Goal: Communication & Community: Ask a question

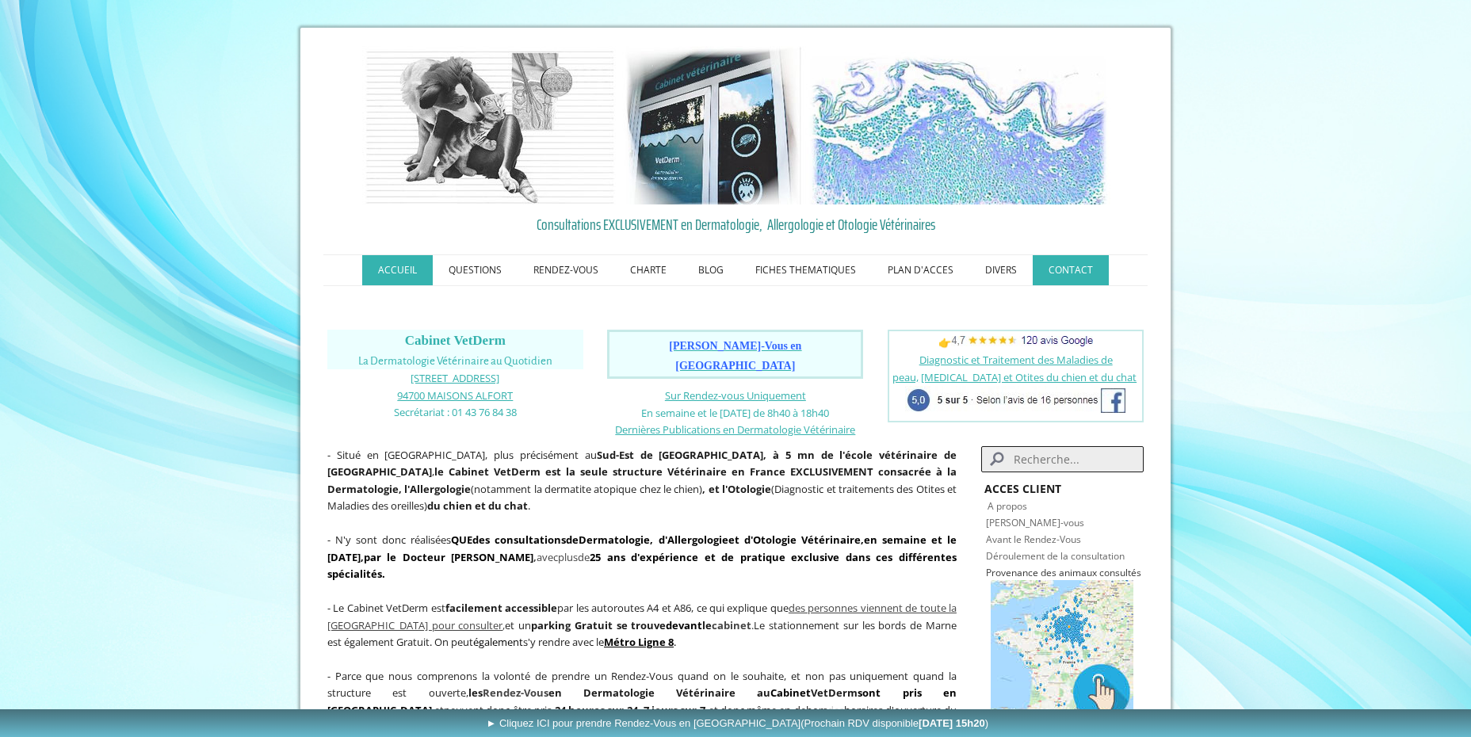
click at [1071, 266] on link "CONTACT" at bounding box center [1071, 270] width 76 height 30
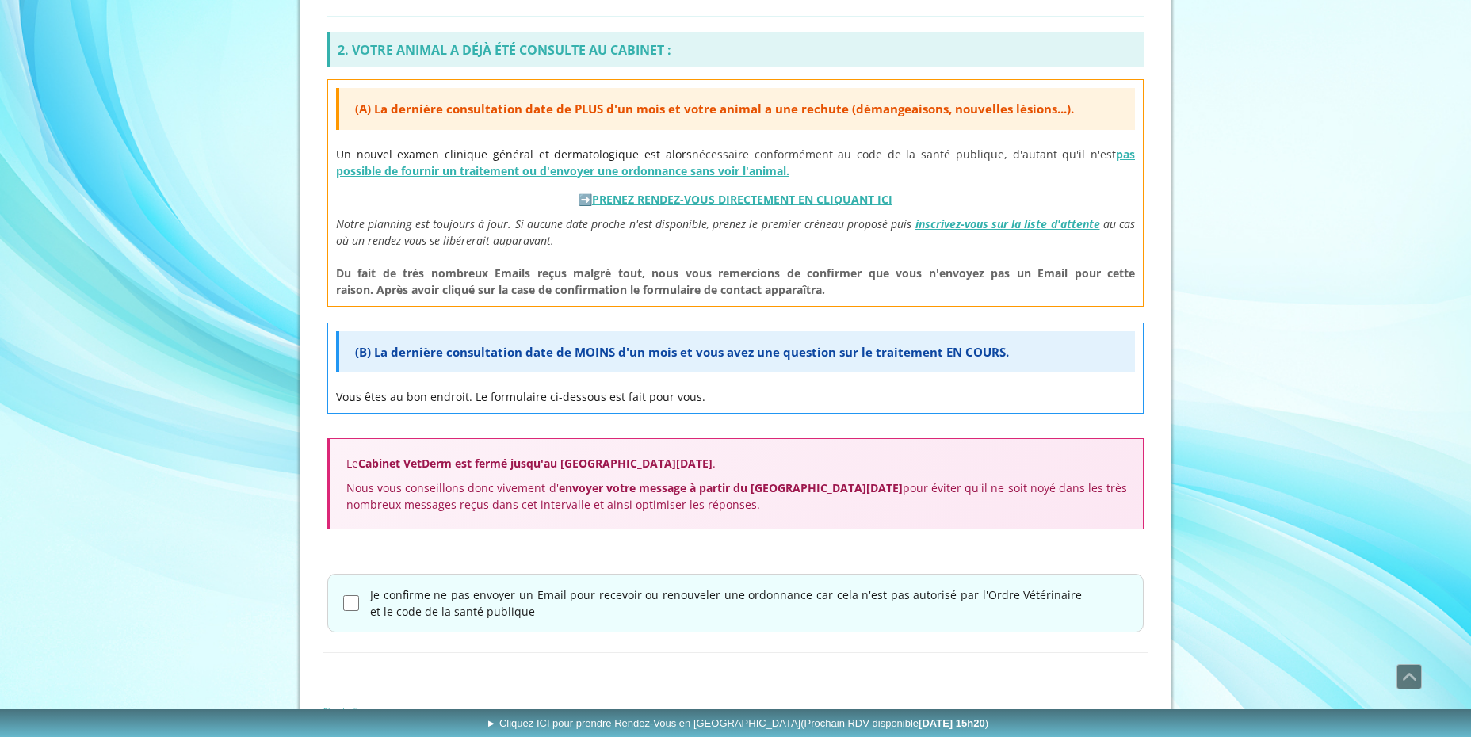
scroll to position [672, 0]
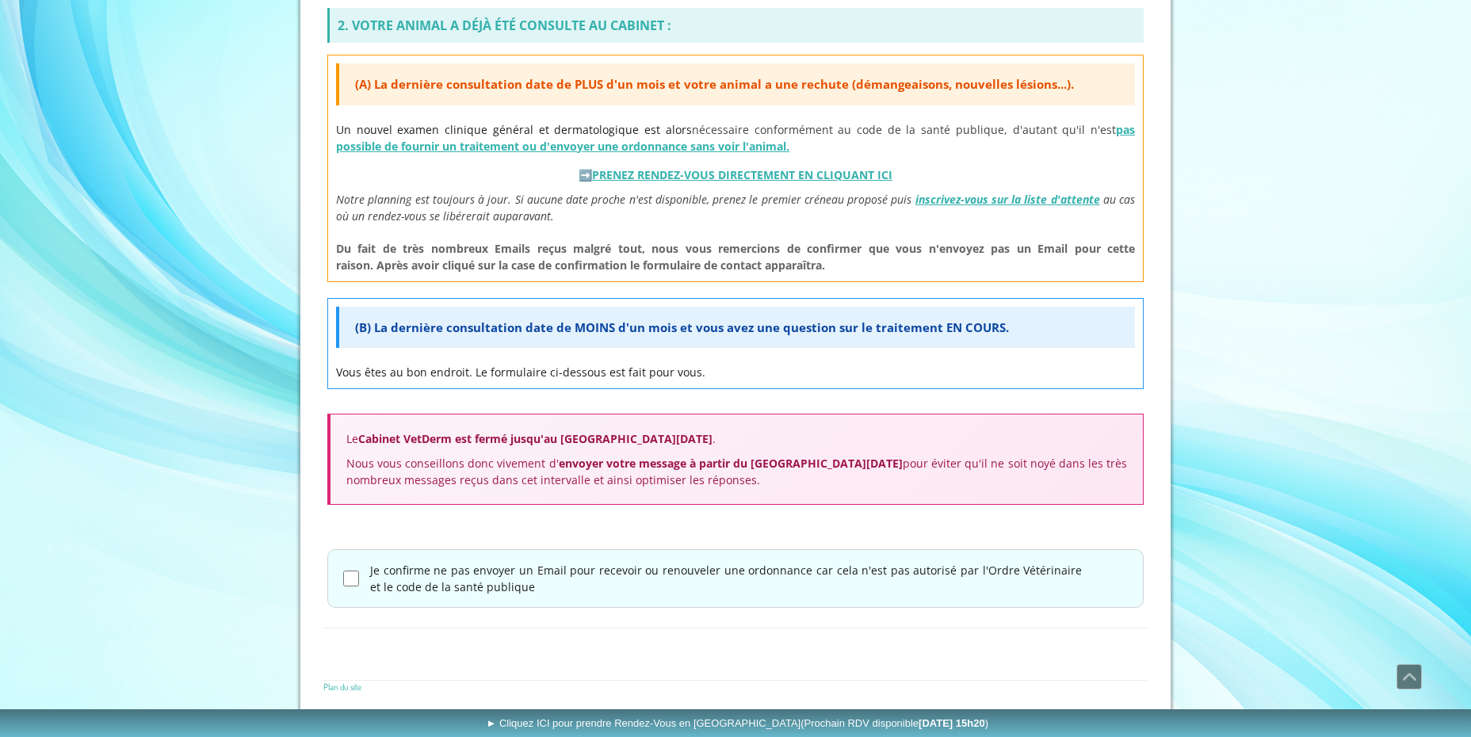
click at [350, 576] on input "Je confirme ne pas envoyer un Email pour recevoir ou renouveler une ordonnance …" at bounding box center [351, 579] width 16 height 16
checkbox input "true"
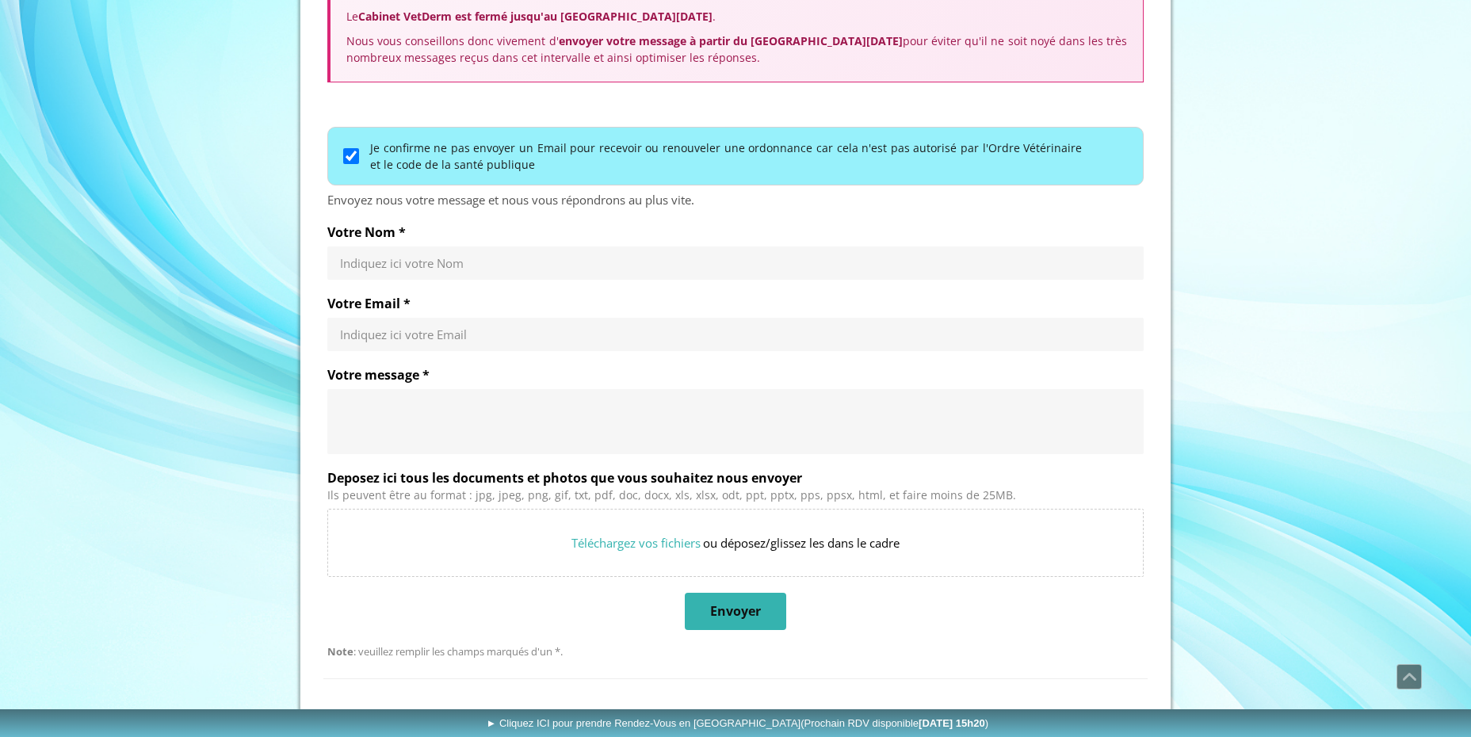
scroll to position [1096, 0]
click at [408, 254] on div "Indiquez ici votre Nom" at bounding box center [735, 262] width 817 height 33
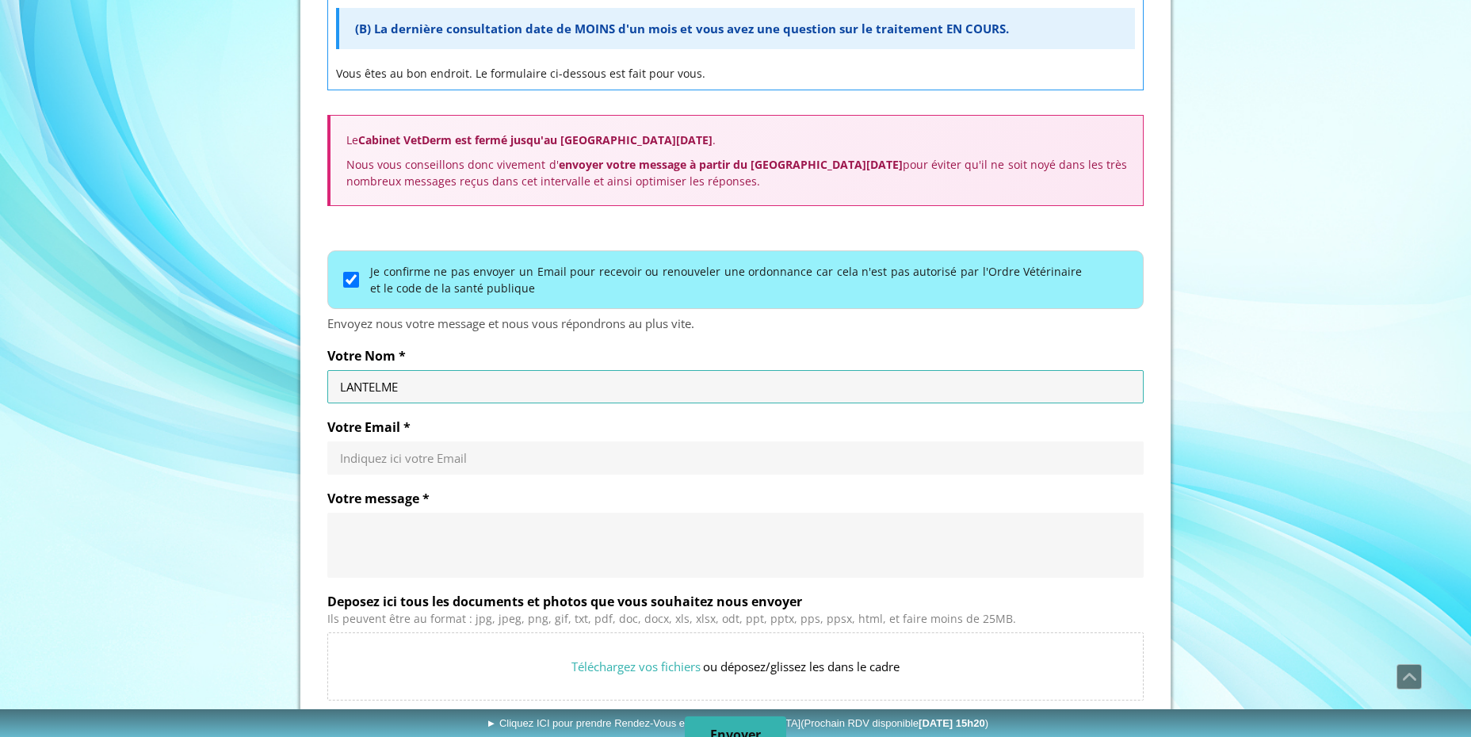
scroll to position [1145, 0]
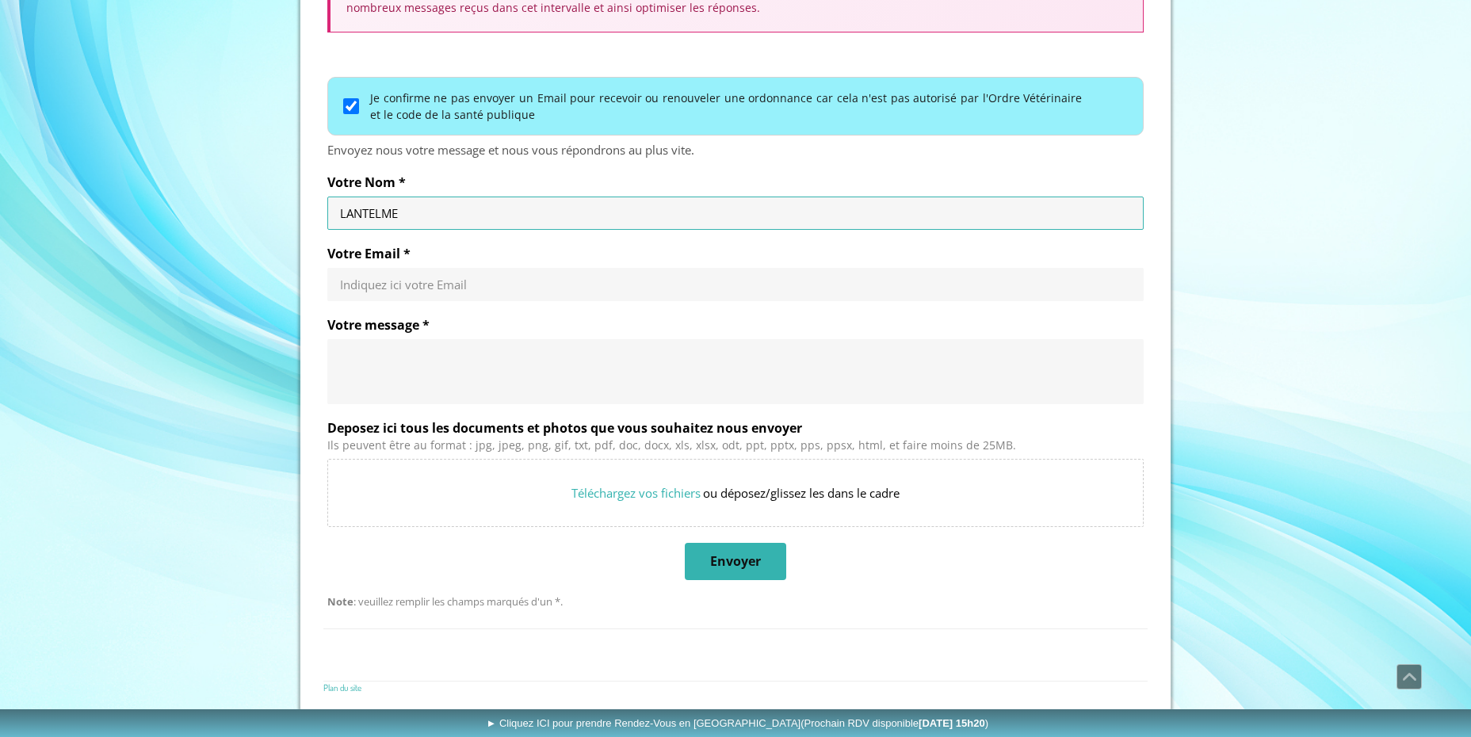
type input "LANTELME"
click at [395, 279] on input "Votre Email *" at bounding box center [735, 285] width 791 height 16
click at [464, 283] on input "Votre Email *" at bounding box center [735, 285] width 791 height 16
type input "alain@axente.fr"
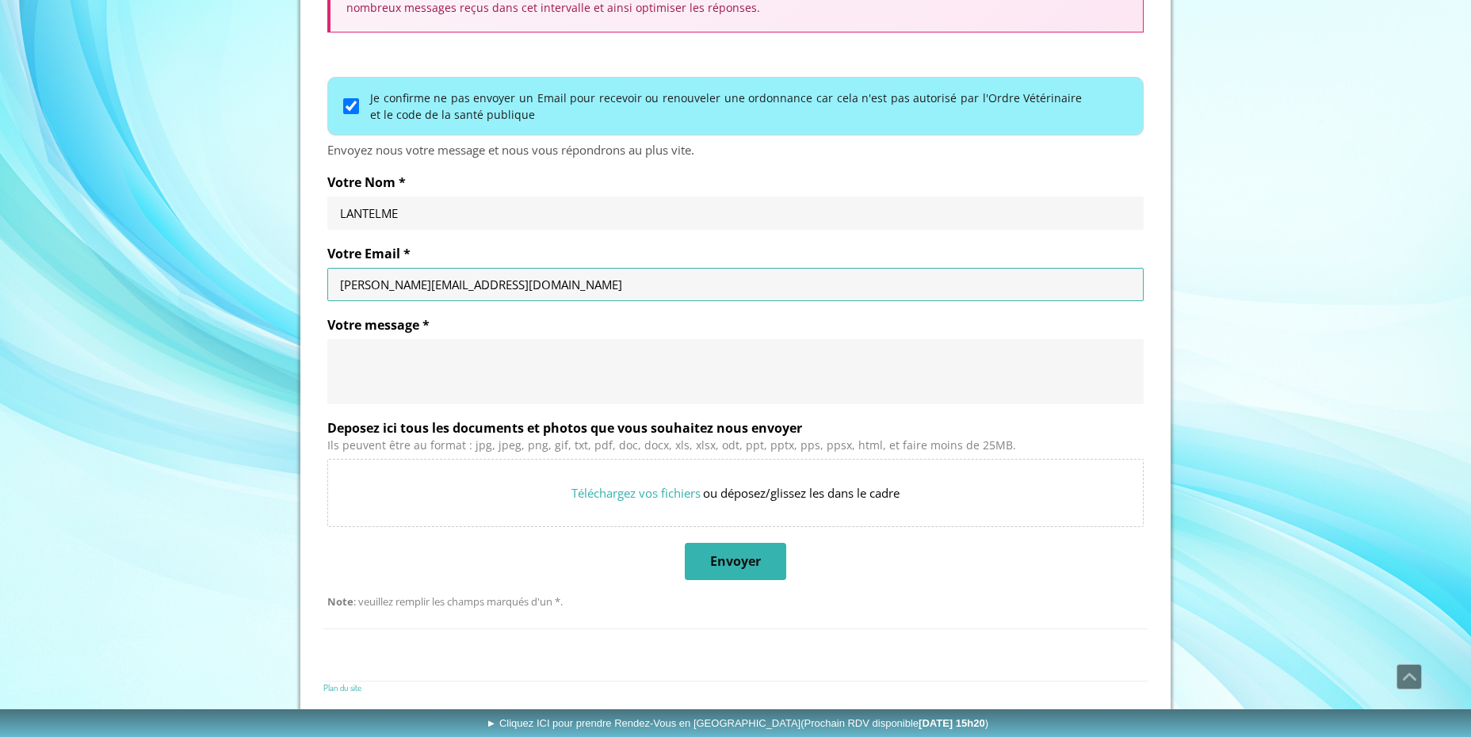
click at [404, 358] on textarea "Votre message *" at bounding box center [735, 372] width 791 height 48
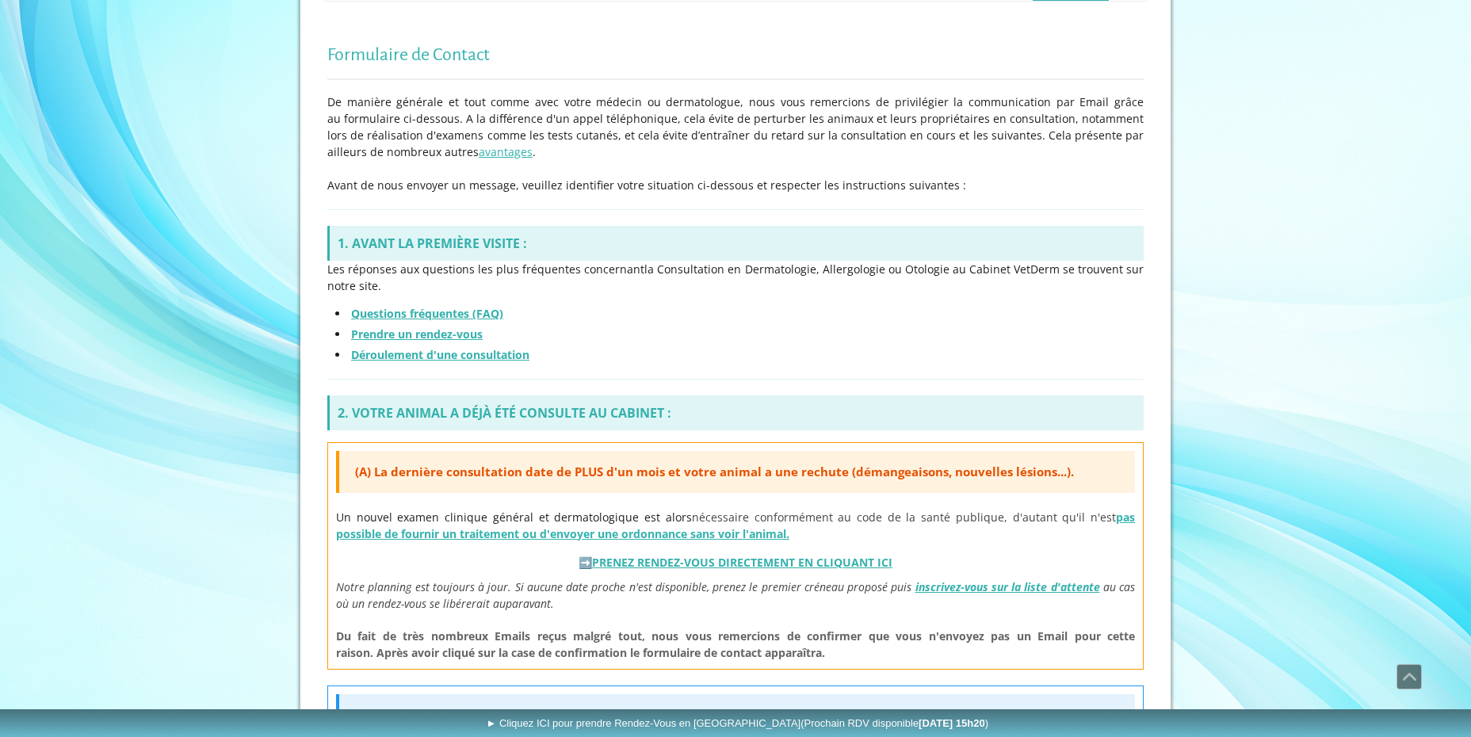
scroll to position [0, 0]
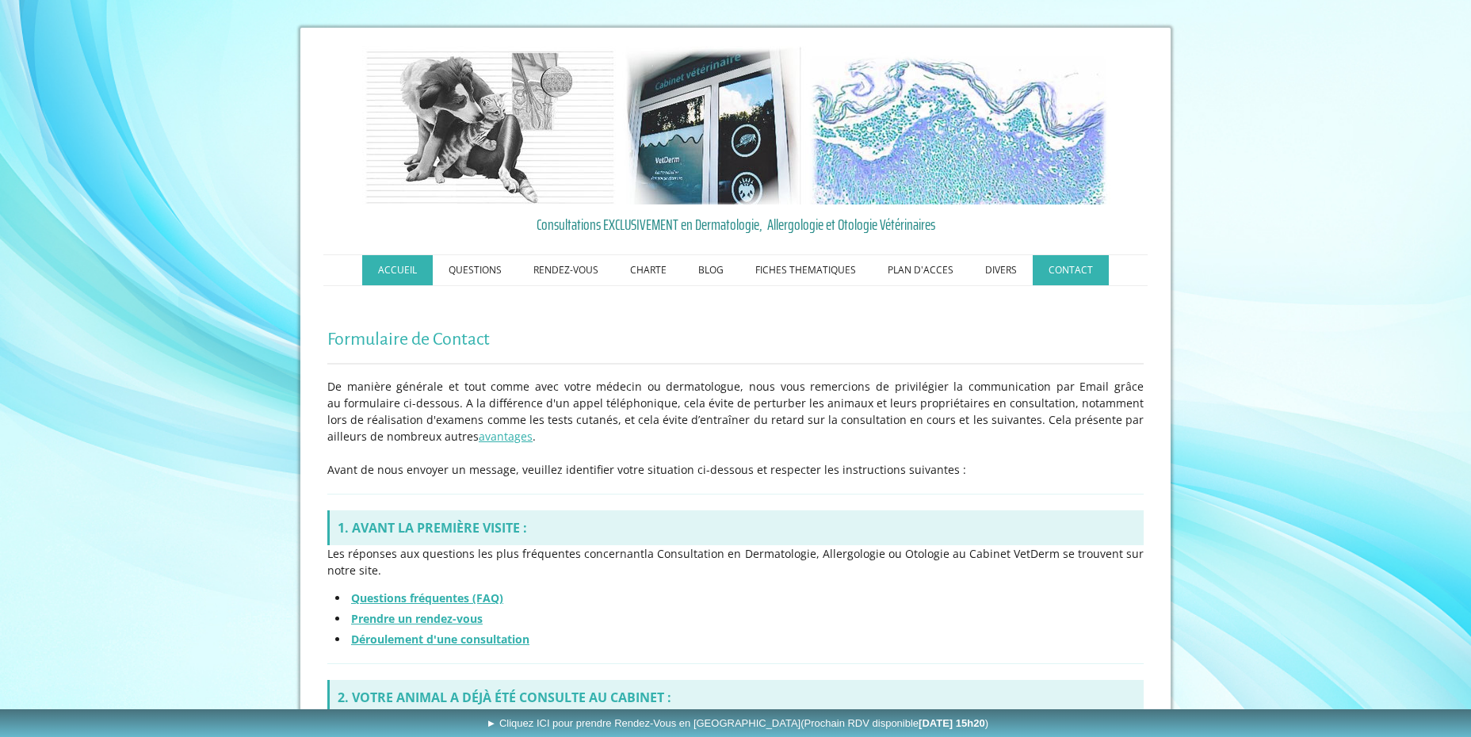
type textarea "Bonjour D.Bordau"
click at [397, 266] on link "ACCUEIL" at bounding box center [397, 270] width 71 height 30
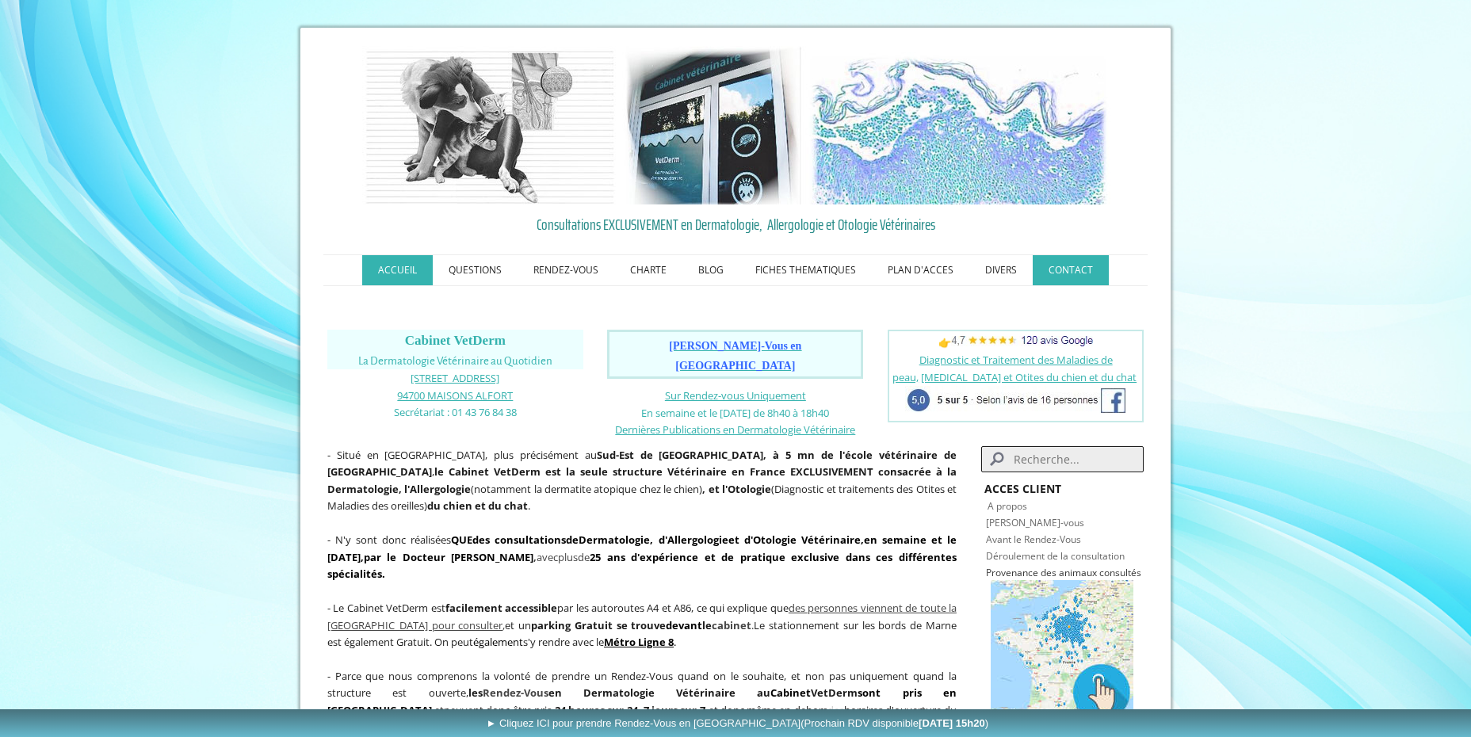
click at [1067, 269] on link "CONTACT" at bounding box center [1071, 270] width 76 height 30
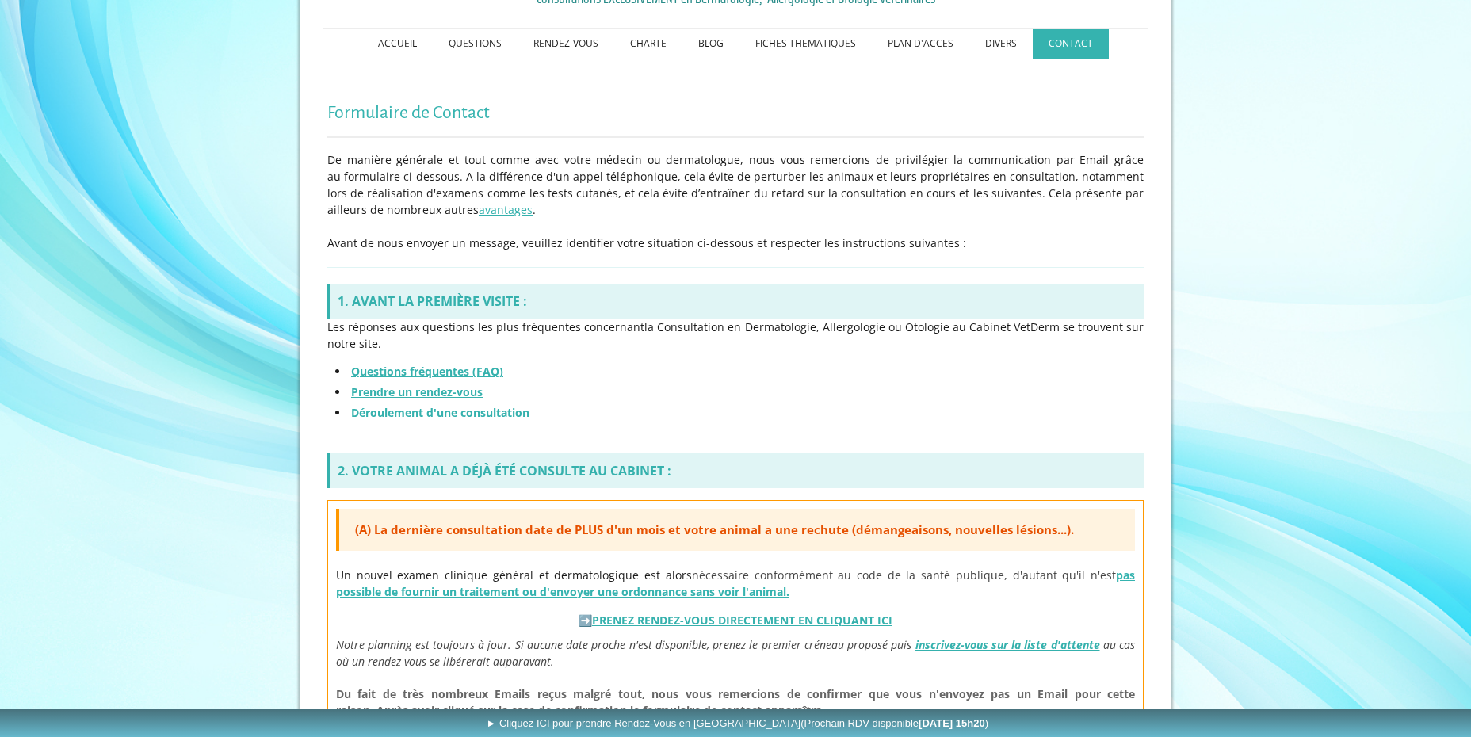
scroll to position [672, 0]
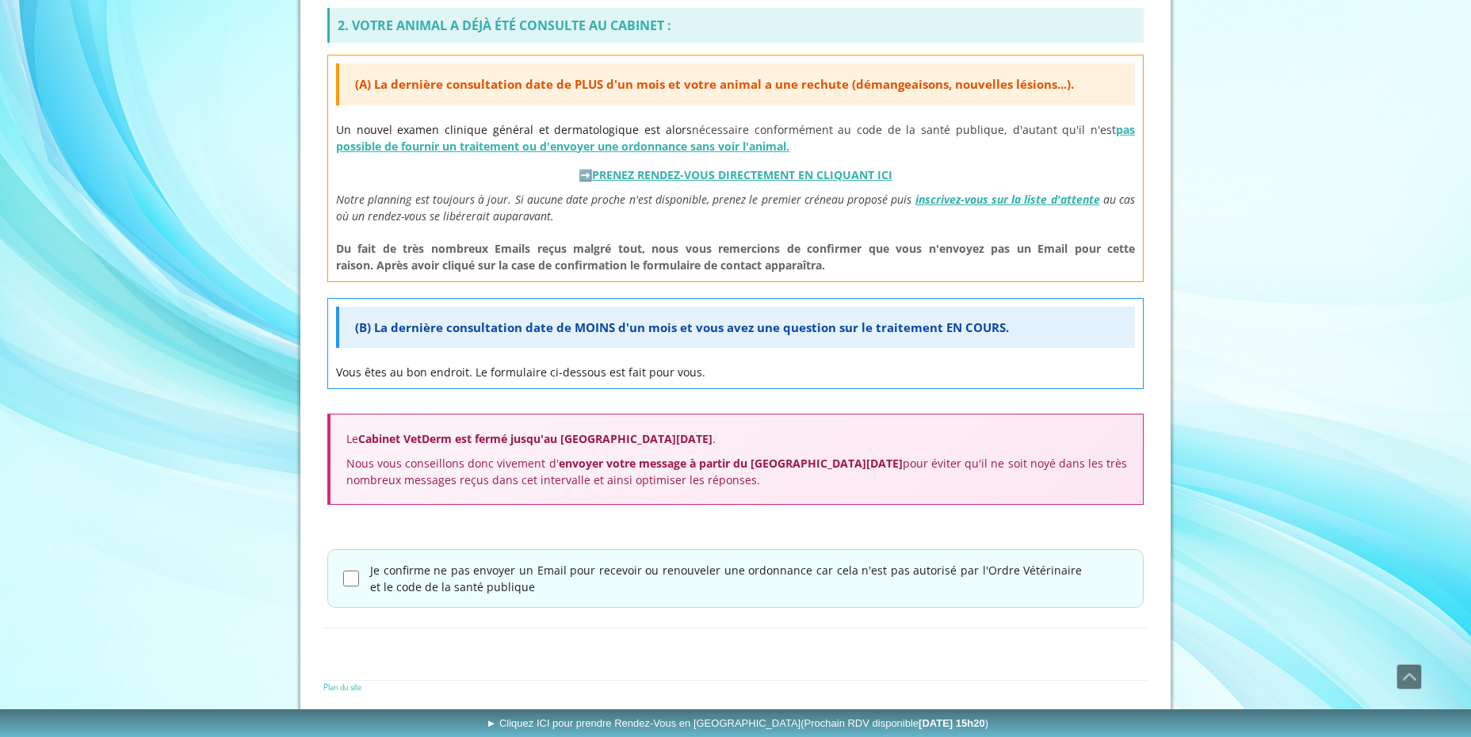
click at [355, 574] on input "Je confirme ne pas envoyer un Email pour recevoir ou renouveler une ordonnance …" at bounding box center [351, 579] width 16 height 16
checkbox input "true"
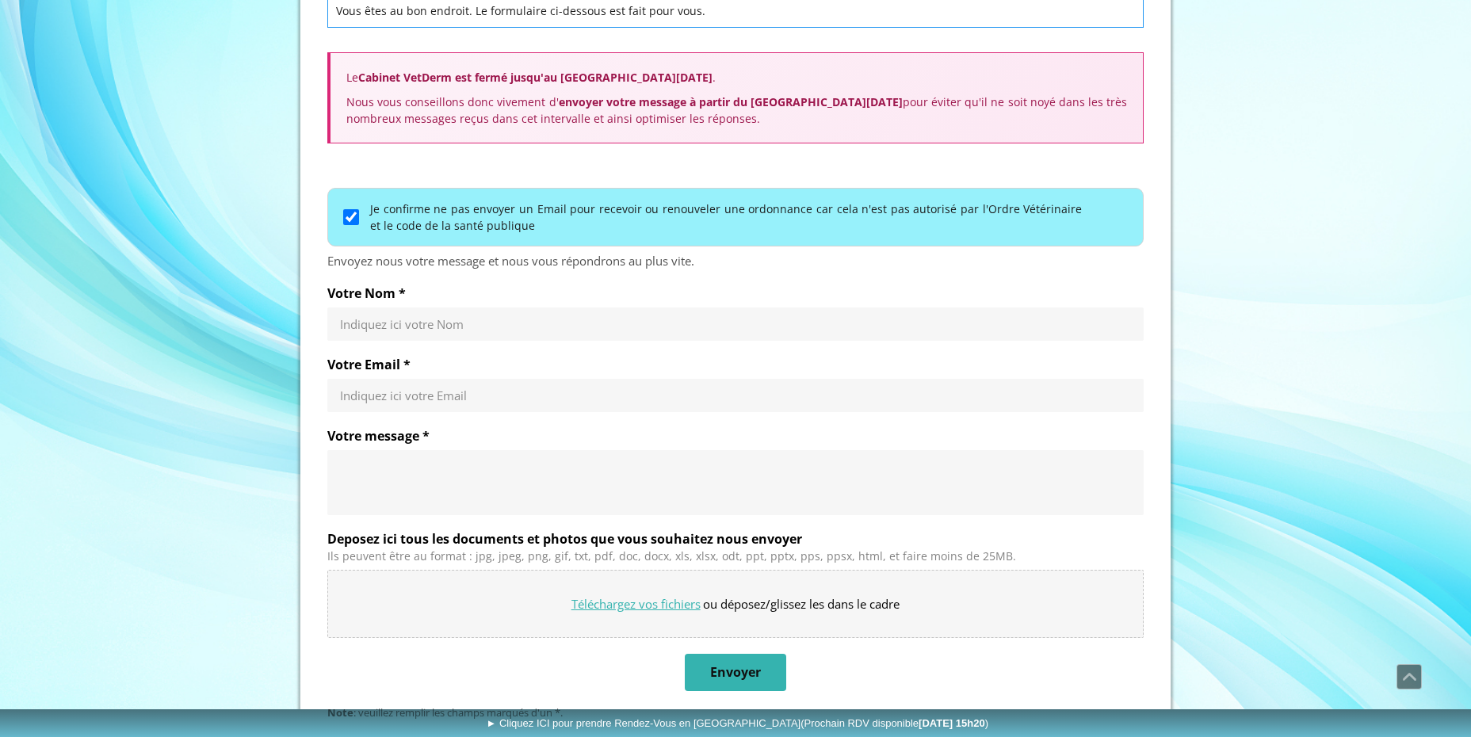
scroll to position [1035, 0]
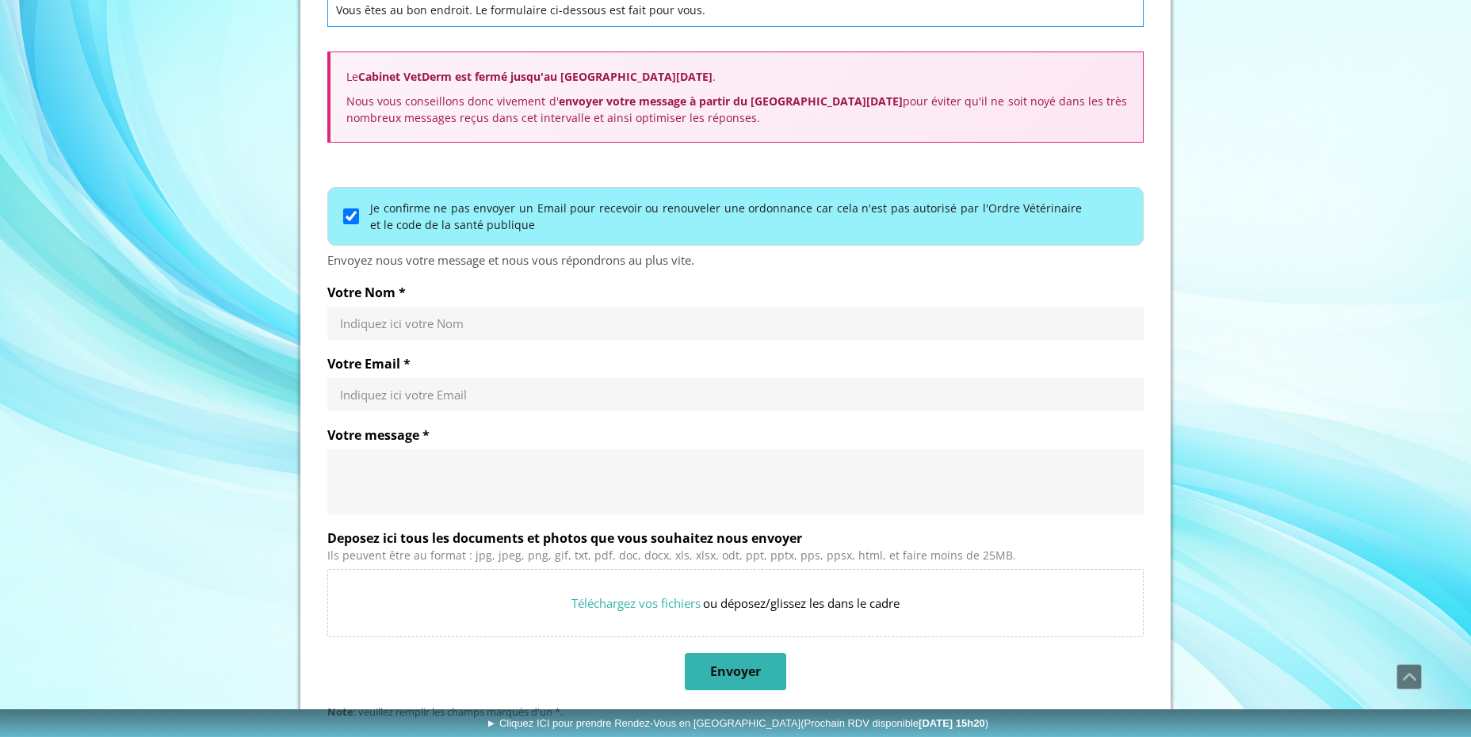
click at [406, 469] on textarea "Votre message *" at bounding box center [735, 482] width 791 height 48
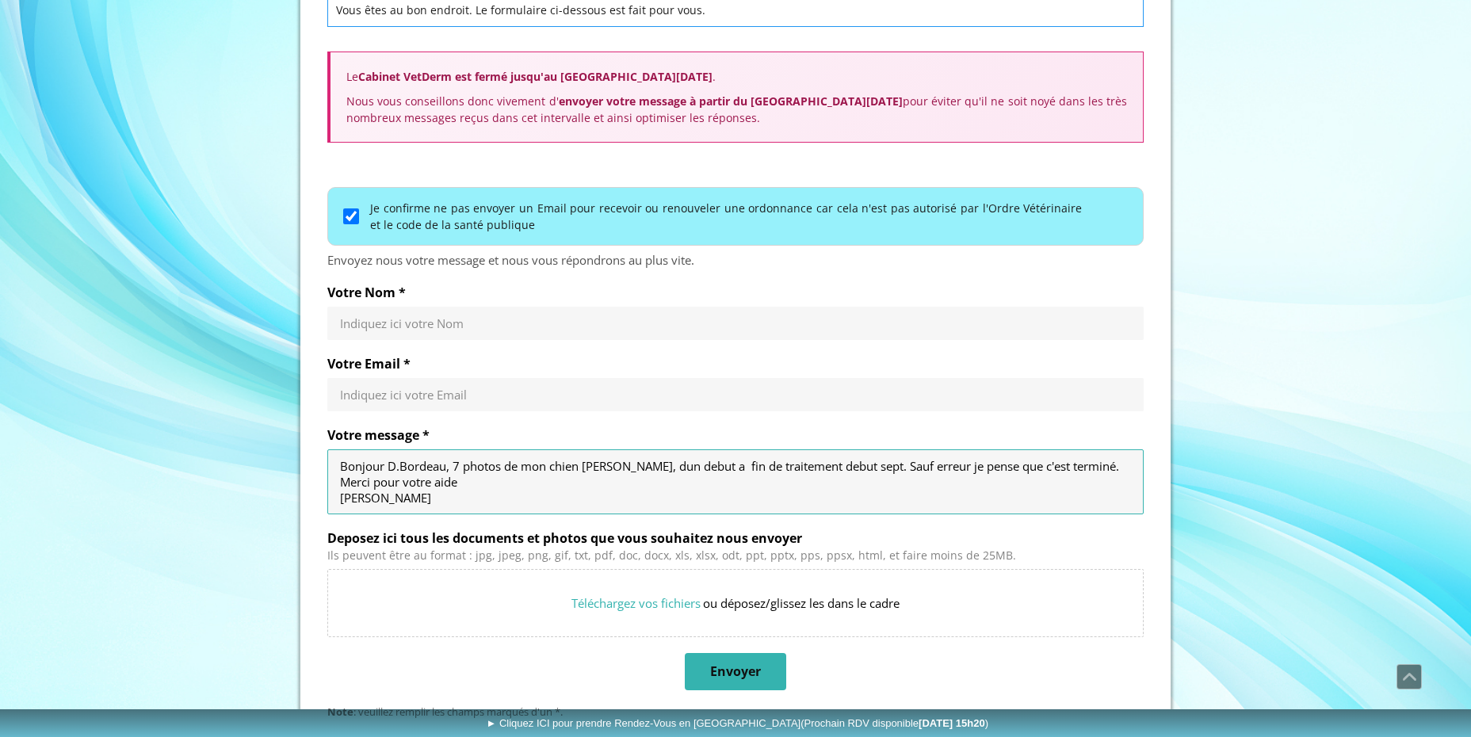
type textarea "Bonjour D.Bordeau, 7 photos de mon chien Shiba -Okihiro, dun debut a fin de tra…"
click at [404, 314] on div "Indiquez ici votre Nom" at bounding box center [735, 323] width 817 height 33
type input "LANTELME"
click at [367, 396] on input "Votre Email *" at bounding box center [735, 395] width 791 height 16
type input "alain@axente.fr"
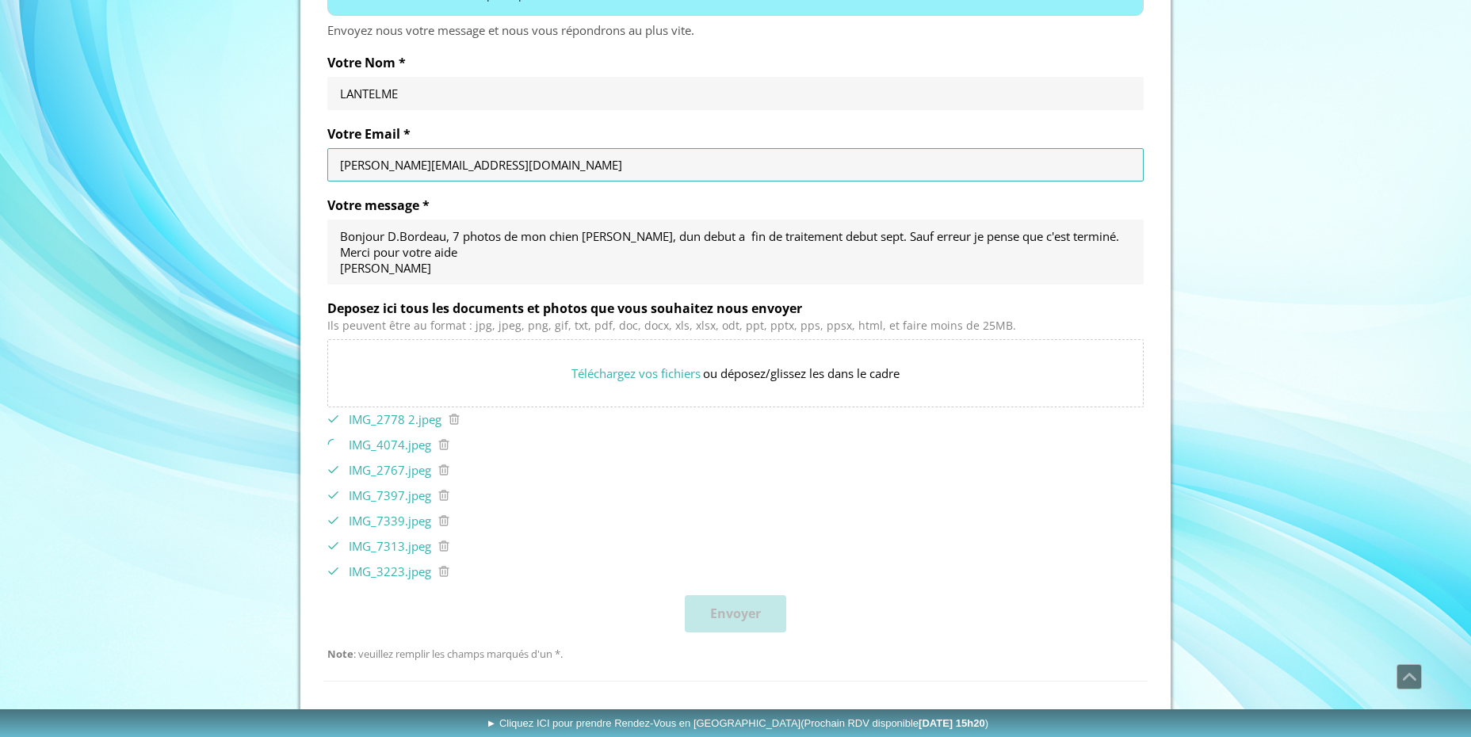
scroll to position [1266, 0]
drag, startPoint x: 677, startPoint y: 236, endPoint x: 693, endPoint y: 239, distance: 16.2
click at [679, 237] on textarea "Bonjour D.Bordeau, 7 photos de mon chien Shiba -Okihiro, dun debut a fin de tra…" at bounding box center [735, 251] width 791 height 48
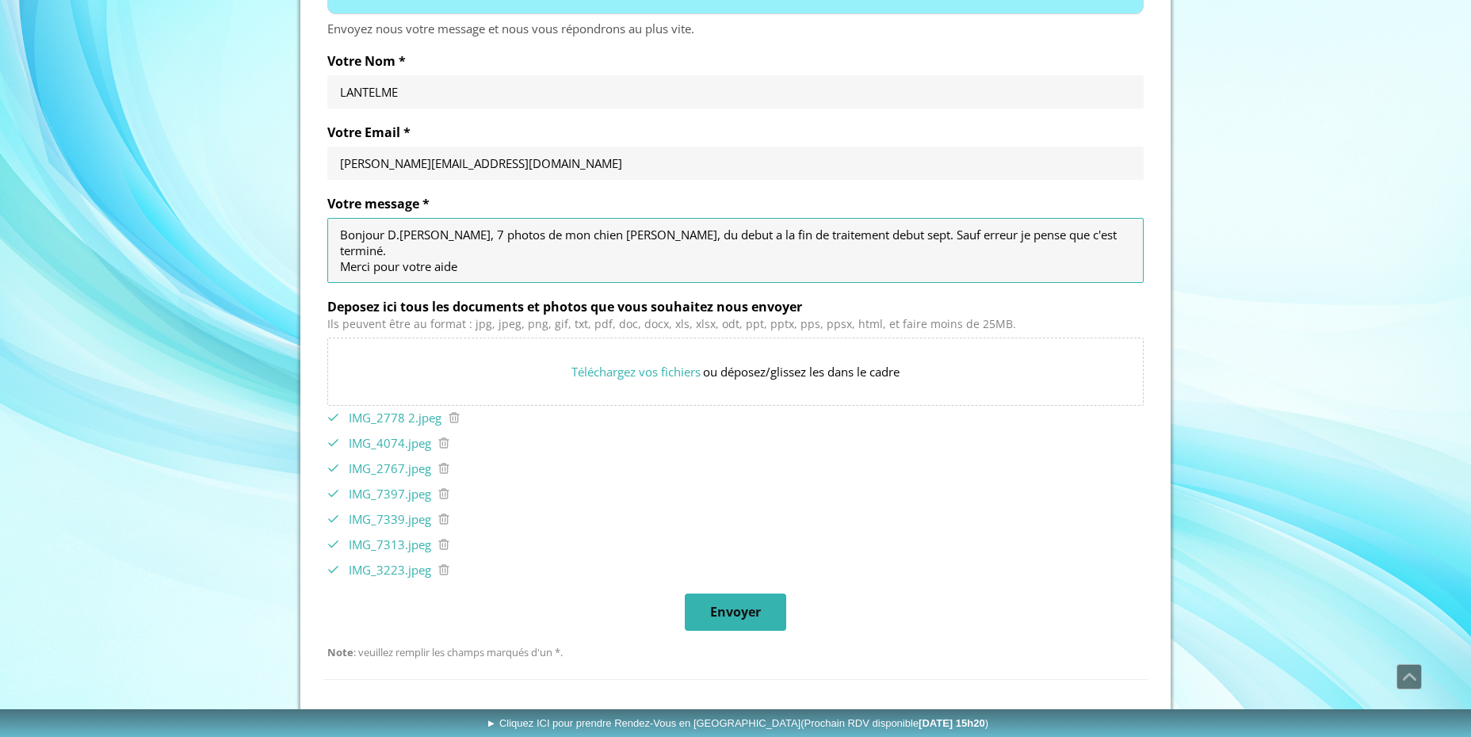
click at [477, 252] on textarea "Bonjour D.Bordeau, 7 photos de mon chien Shiba -Okihiro, du debut a la fin de t…" at bounding box center [735, 251] width 791 height 48
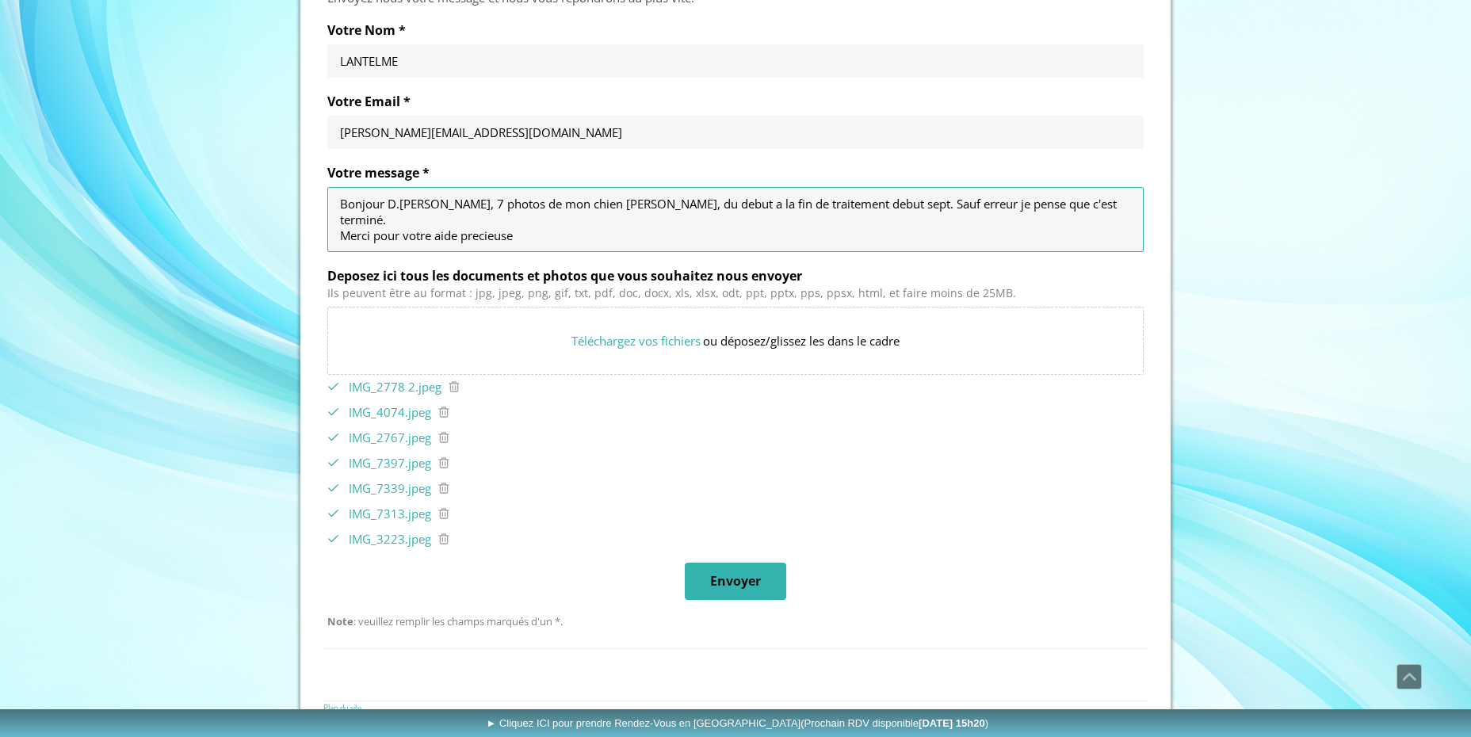
scroll to position [1299, 0]
type textarea "Bonjour D.Bordeau, 7 photos de mon chien Shiba -Okihiro, du debut a la fin de t…"
click at [746, 576] on span "Envoyer" at bounding box center [735, 580] width 51 height 17
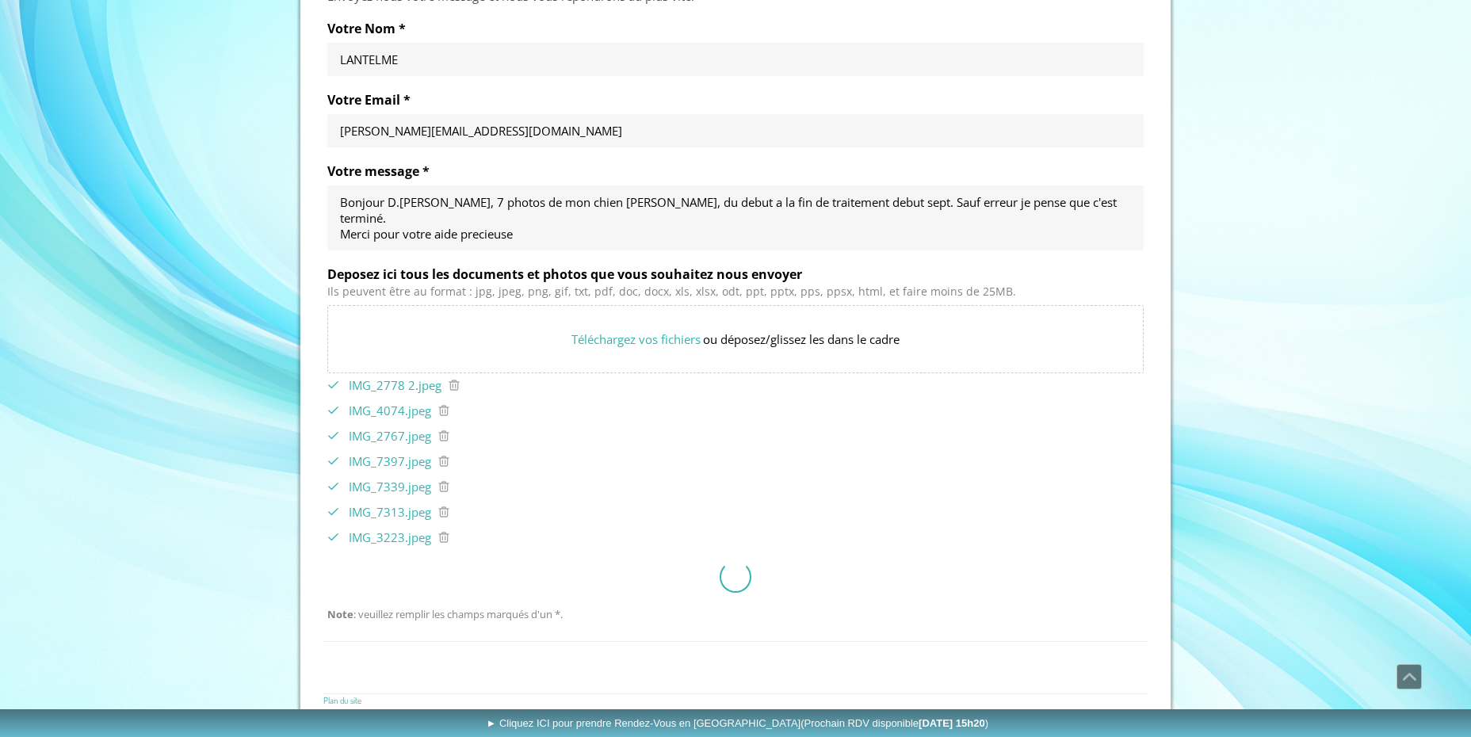
scroll to position [856, 0]
